Goal: Task Accomplishment & Management: Use online tool/utility

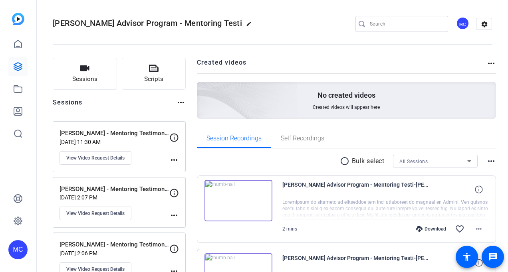
click at [17, 16] on img at bounding box center [18, 19] width 12 height 12
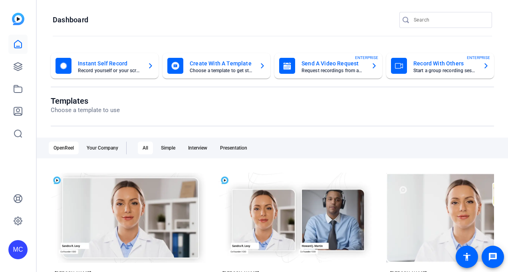
click at [308, 65] on mat-card-title "Send A Video Request" at bounding box center [332, 64] width 63 height 10
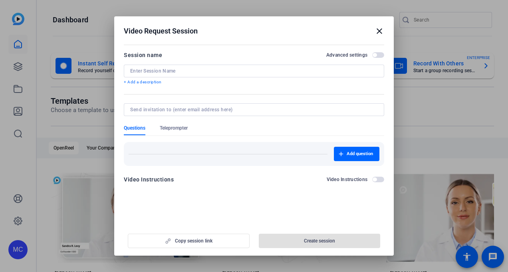
click at [240, 71] on input at bounding box center [254, 71] width 248 height 6
paste input "AGA's Evolving Legal Landscape"
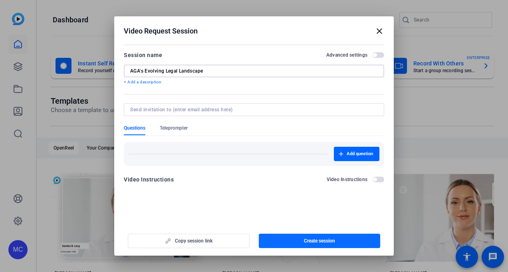
type input "AGA's Evolving Legal Landscape"
click at [299, 242] on span "button" at bounding box center [320, 241] width 122 height 19
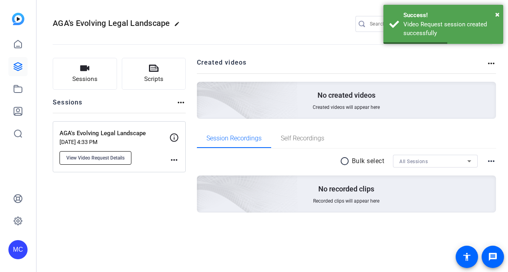
click at [118, 154] on button "View Video Request Details" at bounding box center [95, 158] width 72 height 14
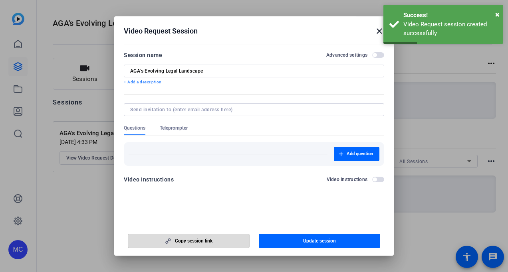
click at [199, 241] on span "Copy session link" at bounding box center [194, 241] width 38 height 6
